Goal: Information Seeking & Learning: Check status

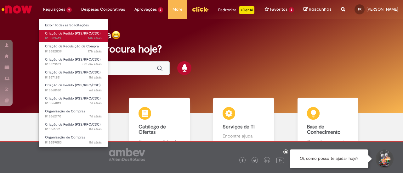
click at [61, 32] on span "Criação de Pedido (PSS/RPO/CSC)" at bounding box center [72, 33] width 55 height 5
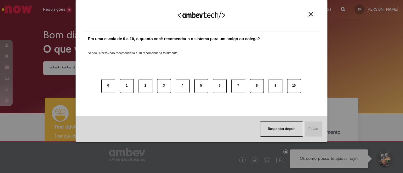
click at [311, 16] on img "Close" at bounding box center [311, 14] width 5 height 5
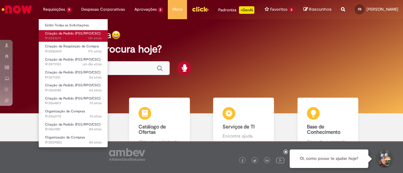
click at [57, 34] on span "Criação de Pedido (PSS/RPO/CSC)" at bounding box center [72, 33] width 55 height 5
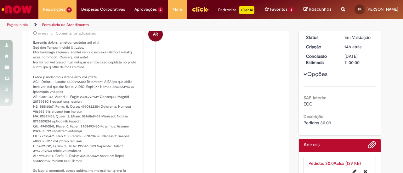
scroll to position [99, 0]
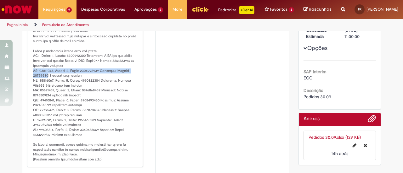
drag, startPoint x: 27, startPoint y: 78, endPoint x: 57, endPoint y: 82, distance: 29.8
click at [44, 80] on div "Ambev RPA 8h atrás 8 horas atrás Comentários adicionais" at bounding box center [85, 81] width 112 height 169
click at [57, 82] on p "Histórico de tíquete" at bounding box center [85, 88] width 105 height 148
drag, startPoint x: 28, startPoint y: 79, endPoint x: 48, endPoint y: 79, distance: 20.5
click at [48, 79] on div "Ambev RPA 8h atrás 8 horas atrás Comentários adicionais" at bounding box center [85, 81] width 112 height 169
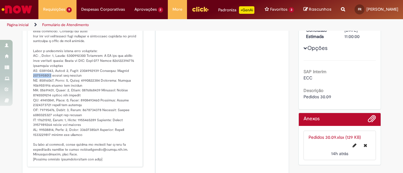
copy p "4522114433"
drag, startPoint x: 30, startPoint y: 89, endPoint x: 48, endPoint y: 90, distance: 18.6
click at [48, 90] on div "Ambev RPA 8h atrás 8 horas atrás Comentários adicionais" at bounding box center [85, 81] width 112 height 169
copy p "4522114434"
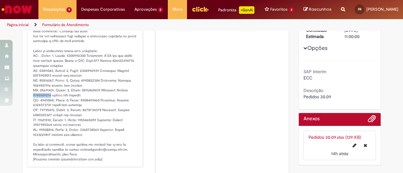
drag, startPoint x: 33, startPoint y: 101, endPoint x: 48, endPoint y: 100, distance: 14.5
click at [48, 100] on div "Ambev RPA 8h atrás 8 horas atrás Comentários adicionais" at bounding box center [85, 81] width 112 height 169
copy p "4522114435"
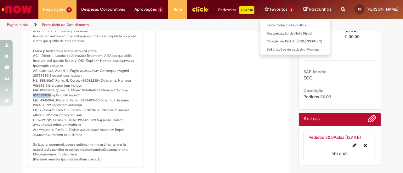
copy p "4522114435"
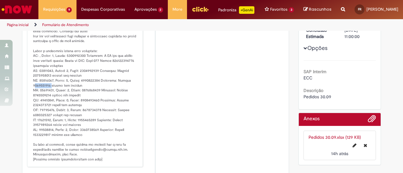
drag, startPoint x: 32, startPoint y: 92, endPoint x: 48, endPoint y: 90, distance: 16.7
click at [48, 90] on p "Histórico de tíquete" at bounding box center [85, 88] width 105 height 148
drag, startPoint x: 30, startPoint y: 88, endPoint x: 49, endPoint y: 89, distance: 19.5
click at [49, 89] on div "Ambev RPA 8h atrás 8 horas atrás Comentários adicionais" at bounding box center [85, 81] width 112 height 169
copy p "4522114434"
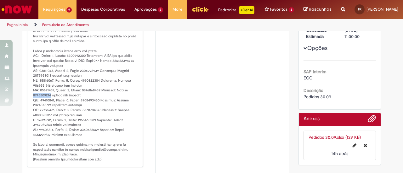
drag, startPoint x: 29, startPoint y: 100, endPoint x: 47, endPoint y: 101, distance: 18.3
click at [47, 101] on div "Ambev RPA 8h atrás 8 horas atrás Comentários adicionais" at bounding box center [85, 81] width 112 height 169
copy p "4522114435"
drag, startPoint x: 28, startPoint y: 108, endPoint x: 47, endPoint y: 108, distance: 19.5
click at [47, 108] on div "Ambev RPA 8h atrás 8 horas atrás Comentários adicionais" at bounding box center [85, 81] width 112 height 169
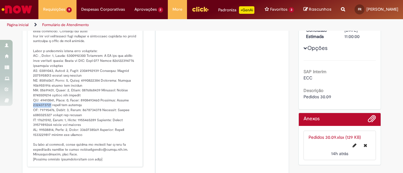
copy p "4522114436"
click at [55, 123] on p "Histórico de tíquete" at bounding box center [85, 88] width 105 height 148
drag, startPoint x: 31, startPoint y: 131, endPoint x: 39, endPoint y: 130, distance: 7.6
click at [47, 131] on p "Histórico de tíquete" at bounding box center [85, 88] width 105 height 148
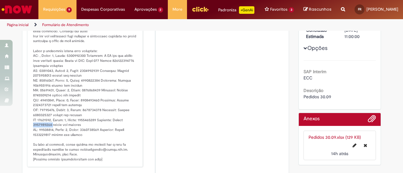
drag, startPoint x: 31, startPoint y: 131, endPoint x: 49, endPoint y: 130, distance: 17.9
click at [49, 130] on p "Histórico de tíquete" at bounding box center [85, 88] width 105 height 148
copy p "4522114437"
drag, startPoint x: 30, startPoint y: 139, endPoint x: 48, endPoint y: 141, distance: 19.0
click at [48, 141] on div "Ambev RPA 8h atrás 8 horas atrás Comentários adicionais" at bounding box center [85, 81] width 112 height 169
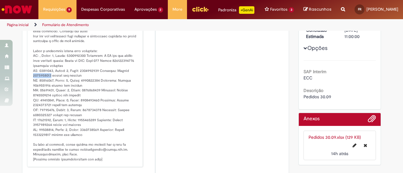
drag, startPoint x: 29, startPoint y: 81, endPoint x: 48, endPoint y: 80, distance: 18.3
click at [48, 80] on div "Ambev RPA 8h atrás 8 horas atrás Comentários adicionais" at bounding box center [85, 81] width 112 height 169
drag, startPoint x: 28, startPoint y: 89, endPoint x: 48, endPoint y: 89, distance: 19.5
click at [48, 89] on div "Ambev RPA 8h atrás 8 horas atrás Comentários adicionais" at bounding box center [85, 81] width 112 height 169
drag, startPoint x: 30, startPoint y: 101, endPoint x: 48, endPoint y: 100, distance: 18.3
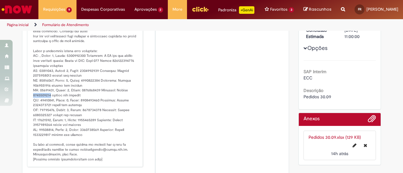
click at [48, 100] on div "Ambev RPA 8h atrás 8 horas atrás Comentários adicionais" at bounding box center [85, 81] width 112 height 169
drag, startPoint x: 31, startPoint y: 111, endPoint x: 48, endPoint y: 110, distance: 17.3
click at [48, 110] on p "Histórico de tíquete" at bounding box center [85, 88] width 105 height 148
drag, startPoint x: 34, startPoint y: 120, endPoint x: 48, endPoint y: 119, distance: 14.2
click at [48, 119] on p "Histórico de tíquete" at bounding box center [85, 88] width 105 height 148
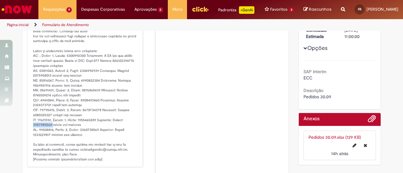
drag, startPoint x: 30, startPoint y: 131, endPoint x: 49, endPoint y: 128, distance: 19.0
click at [49, 128] on p "Histórico de tíquete" at bounding box center [85, 88] width 105 height 148
drag, startPoint x: 31, startPoint y: 140, endPoint x: 48, endPoint y: 141, distance: 17.0
click at [48, 141] on p "Histórico de tíquete" at bounding box center [85, 88] width 105 height 148
